Goal: Information Seeking & Learning: Understand process/instructions

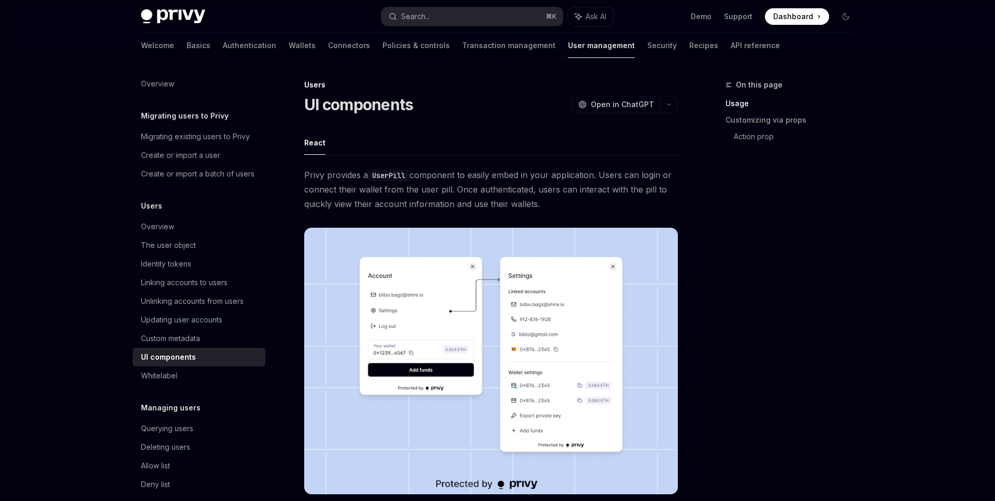
scroll to position [1124, 0]
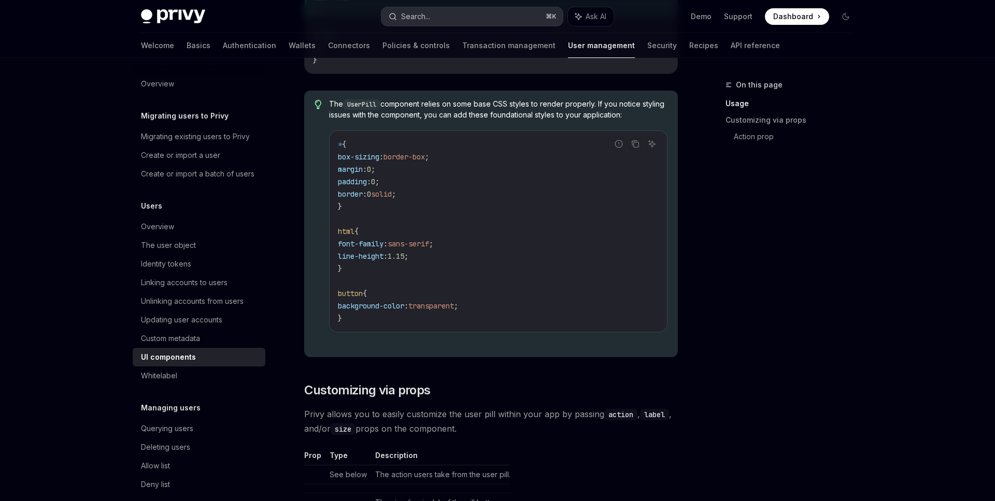
click at [470, 24] on button "Search... ⌘ K" at bounding box center [471, 16] width 181 height 19
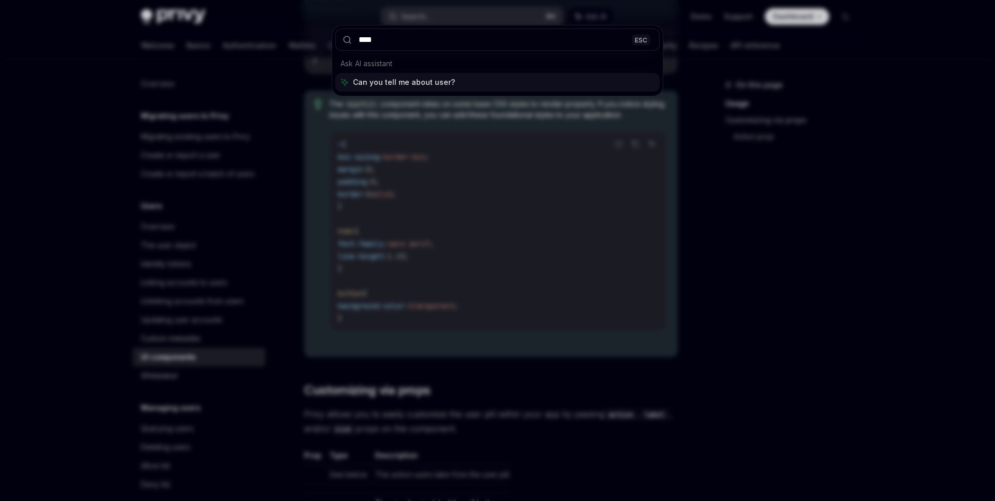
type input "****"
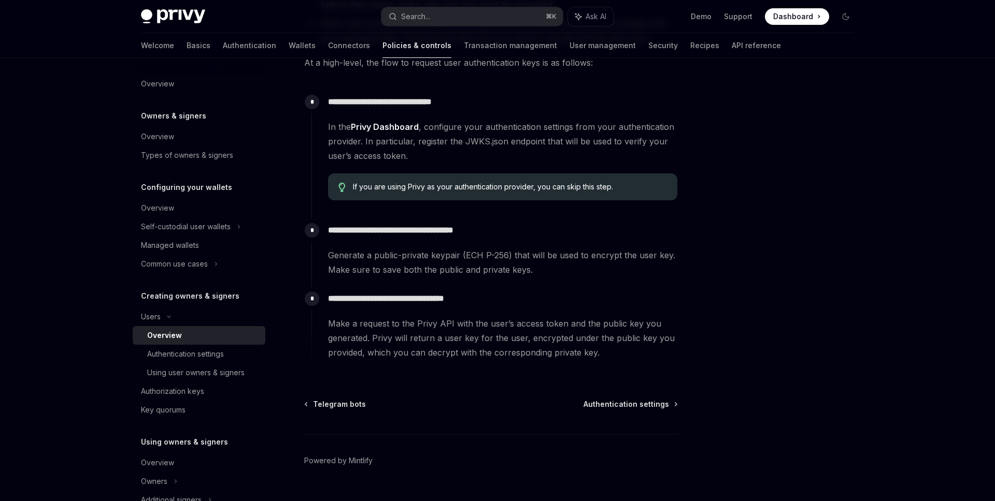
scroll to position [293, 0]
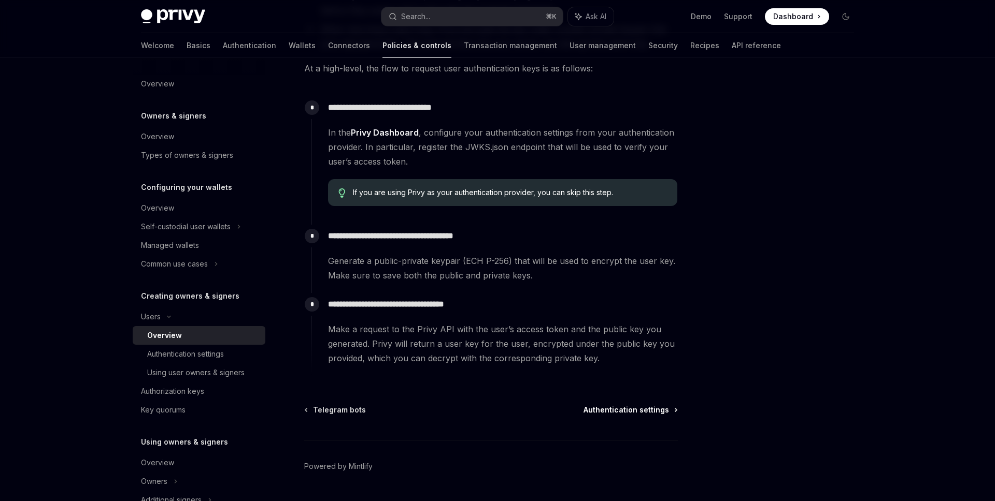
click at [652, 411] on span "Authentication settings" at bounding box center [625, 410] width 85 height 10
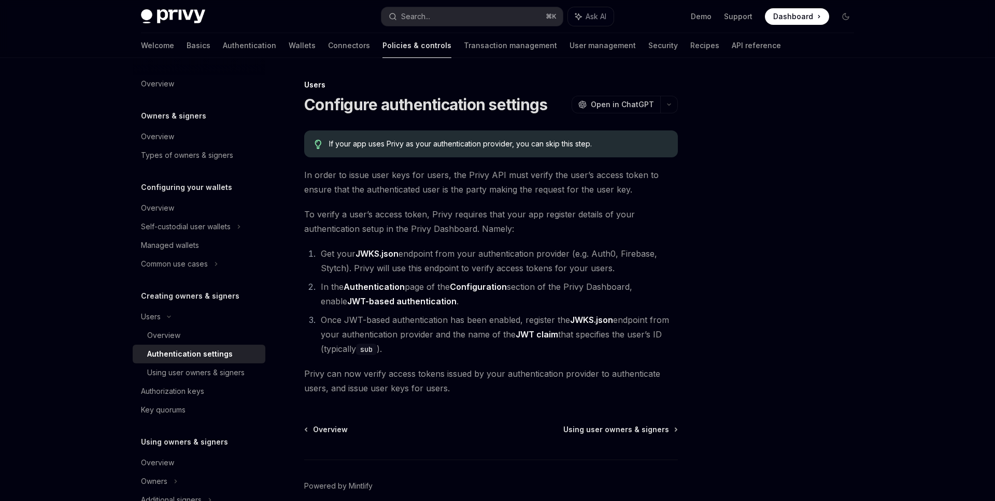
scroll to position [8, 0]
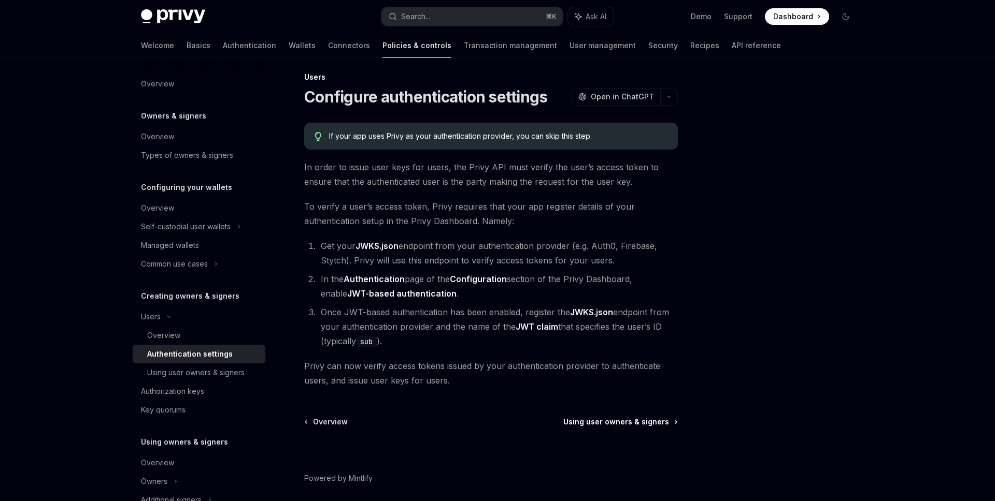
click at [628, 422] on span "Using user owners & signers" at bounding box center [616, 422] width 106 height 10
type textarea "*"
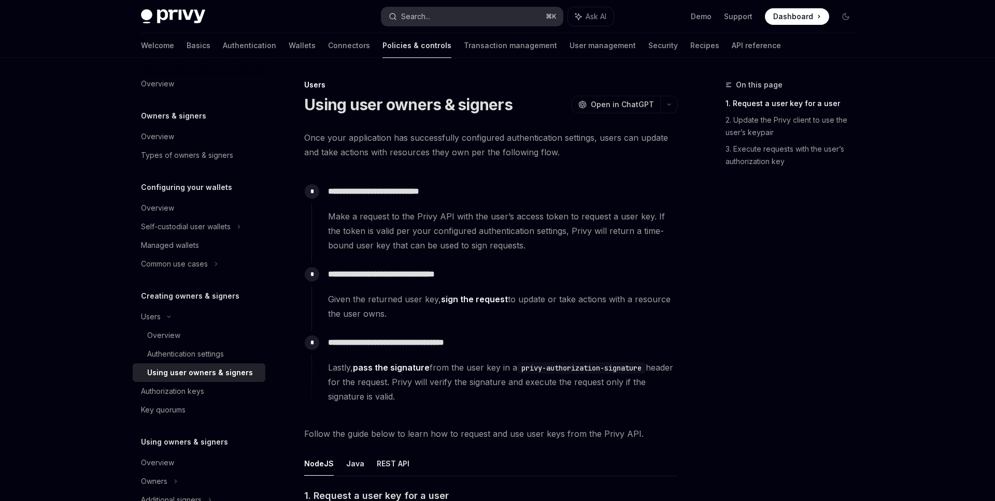
click at [511, 18] on button "Search... ⌘ K" at bounding box center [471, 16] width 181 height 19
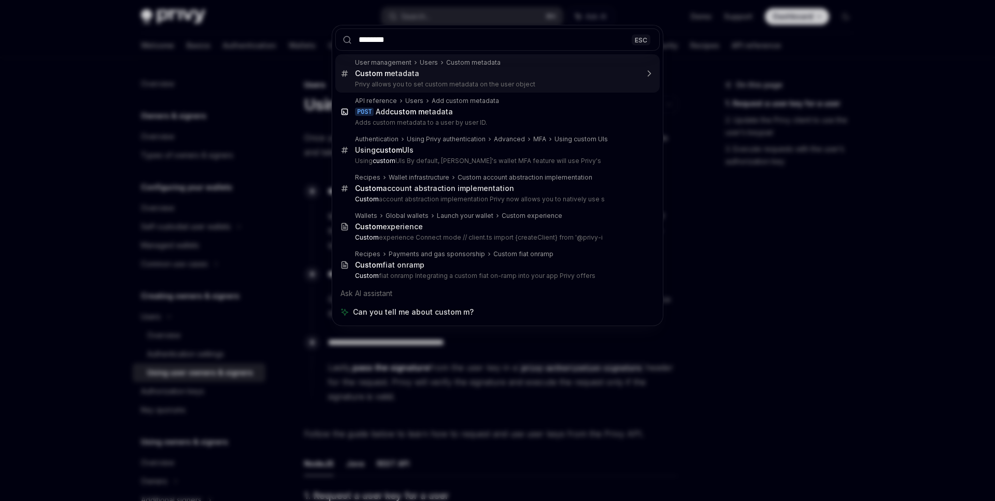
type input "******"
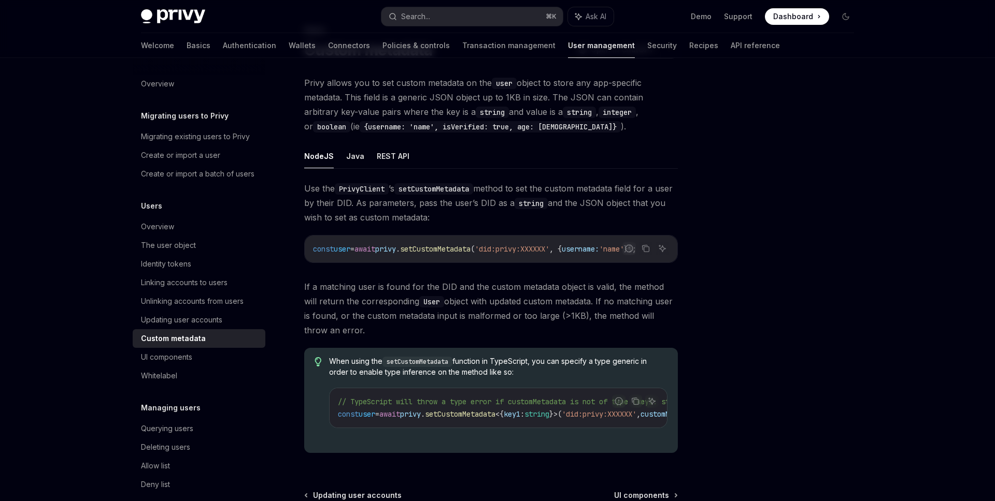
scroll to position [54, 0]
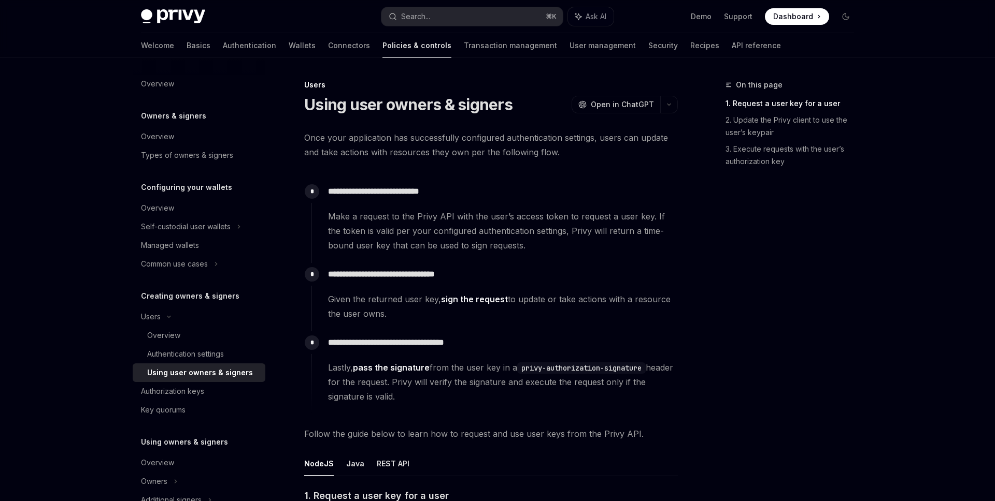
type textarea "*"
